Goal: Entertainment & Leisure: Consume media (video, audio)

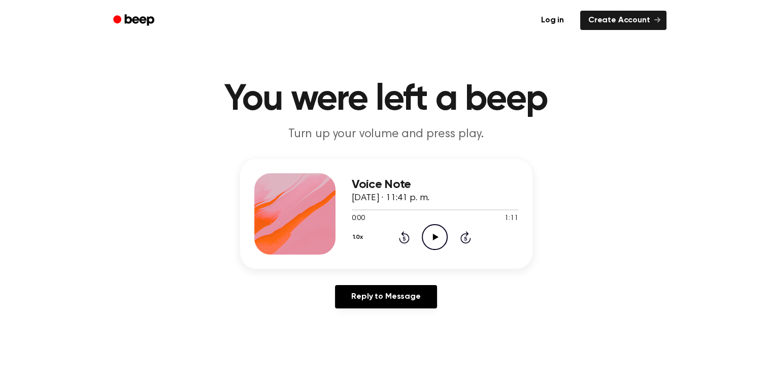
click at [436, 234] on icon "Play Audio" at bounding box center [435, 237] width 26 height 26
click at [438, 234] on icon "Play Audio" at bounding box center [435, 237] width 26 height 26
click at [436, 237] on icon at bounding box center [436, 237] width 6 height 7
click at [437, 238] on icon "Play Audio" at bounding box center [435, 237] width 26 height 26
click at [439, 238] on icon "Play Audio" at bounding box center [435, 237] width 26 height 26
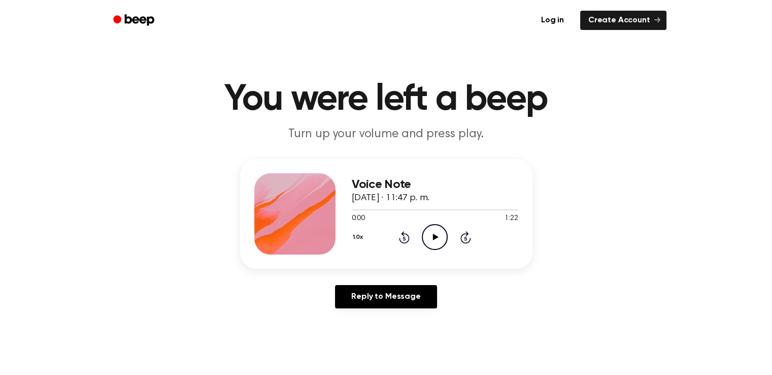
click at [431, 233] on icon "Play Audio" at bounding box center [435, 237] width 26 height 26
click at [434, 233] on icon "Play Audio" at bounding box center [435, 237] width 26 height 26
click at [434, 237] on icon at bounding box center [436, 237] width 6 height 7
